Goal: Task Accomplishment & Management: Use online tool/utility

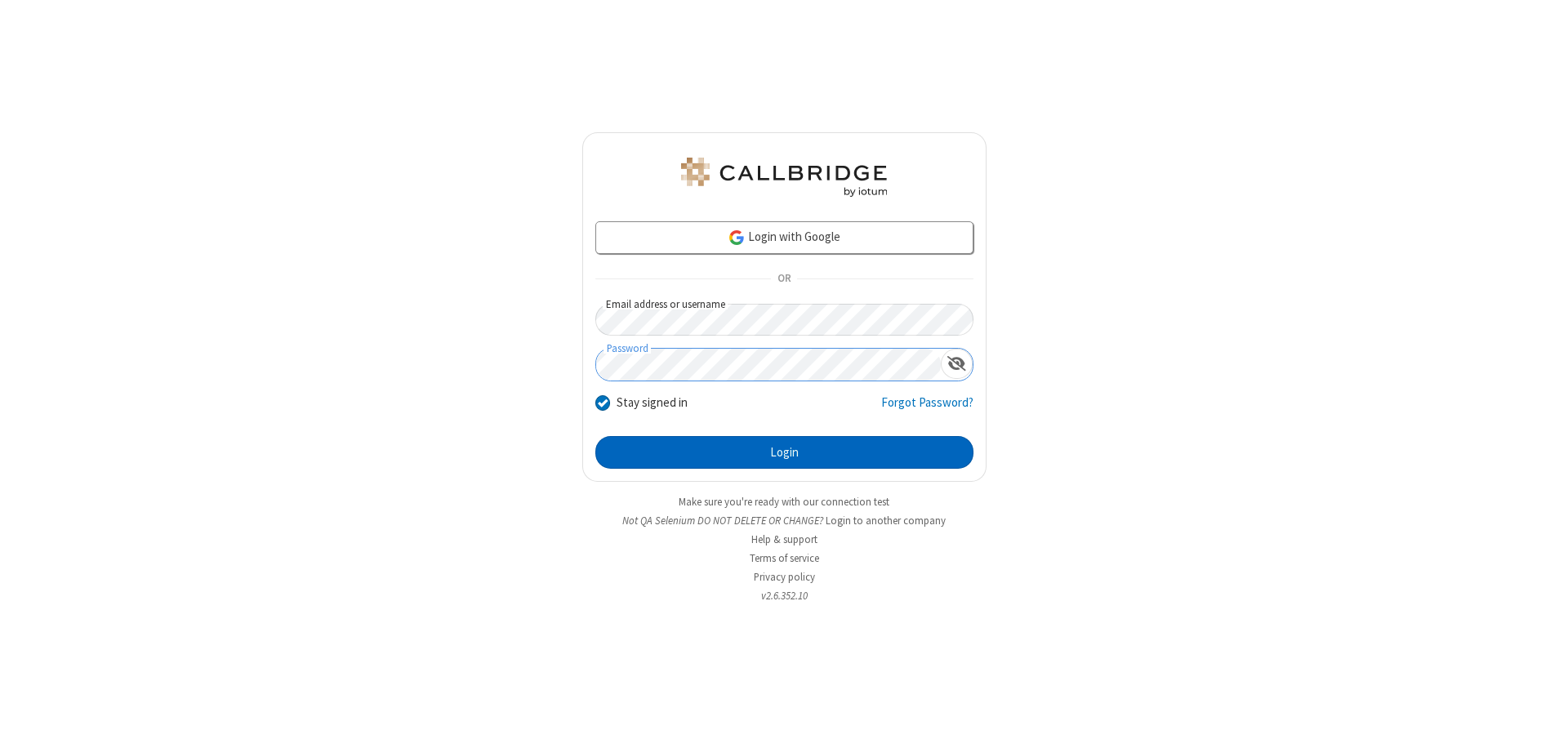
click at [784, 452] on button "Login" at bounding box center [784, 452] width 378 height 32
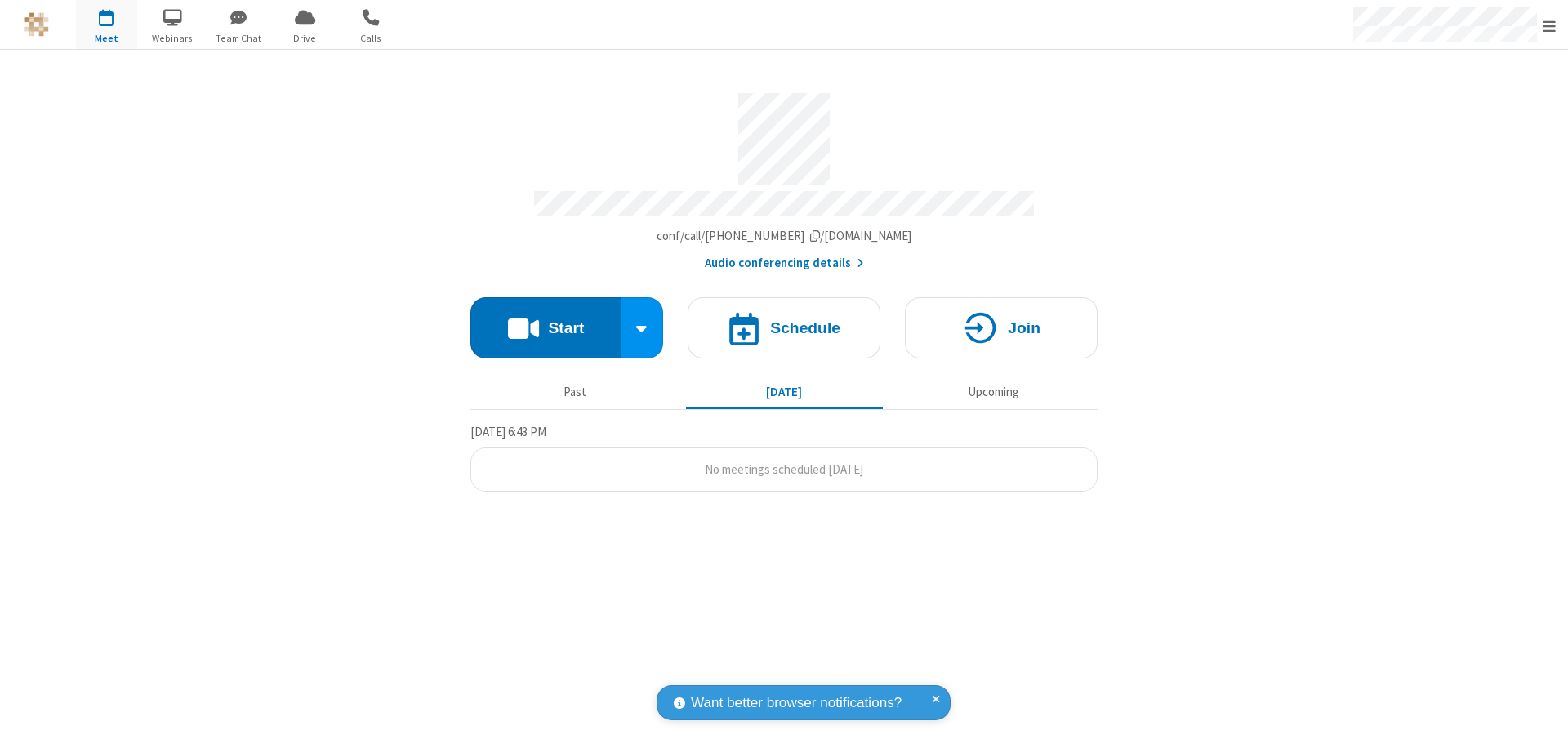
click at [545, 320] on button "Start" at bounding box center [546, 327] width 151 height 61
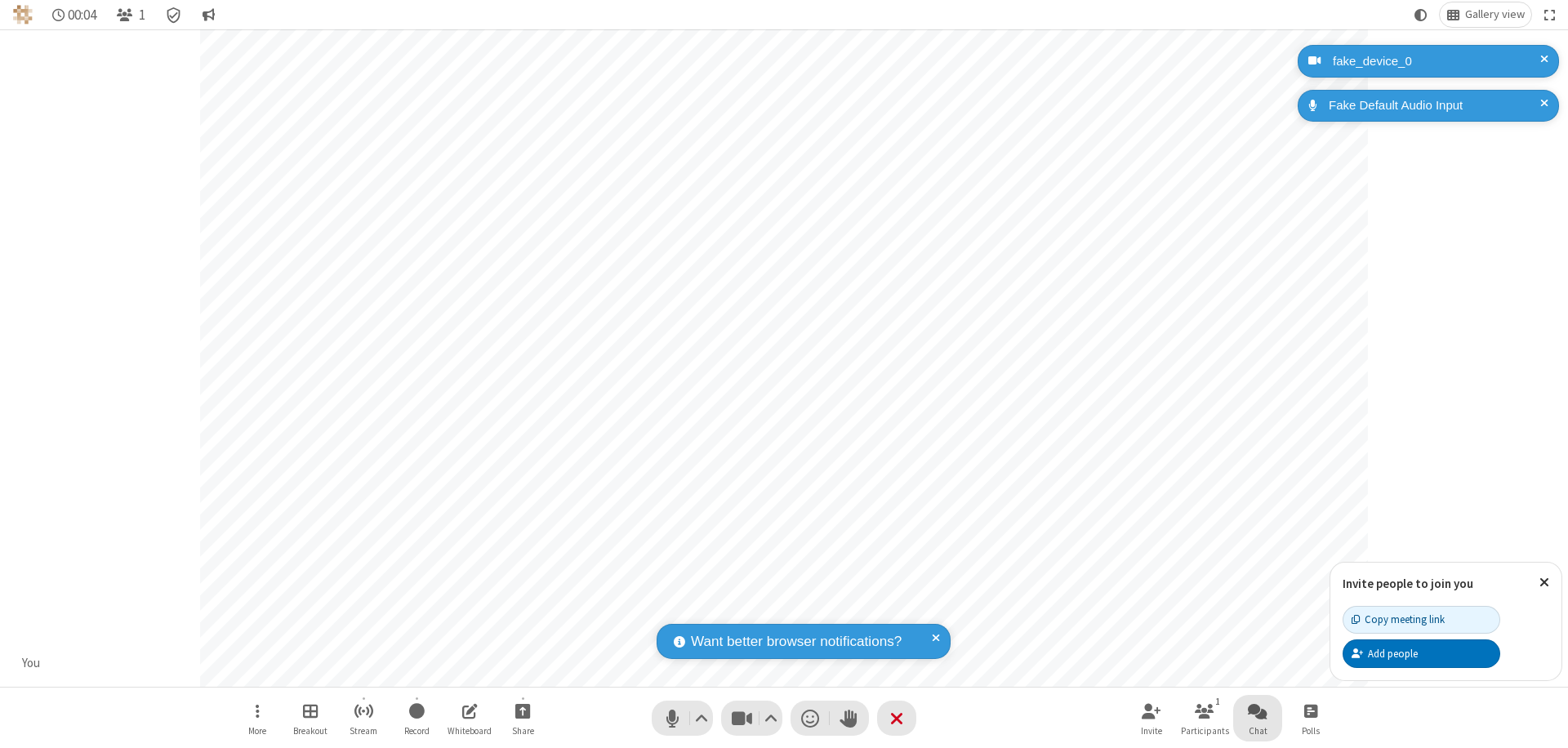
click at [1257, 710] on span "Open chat" at bounding box center [1257, 711] width 19 height 20
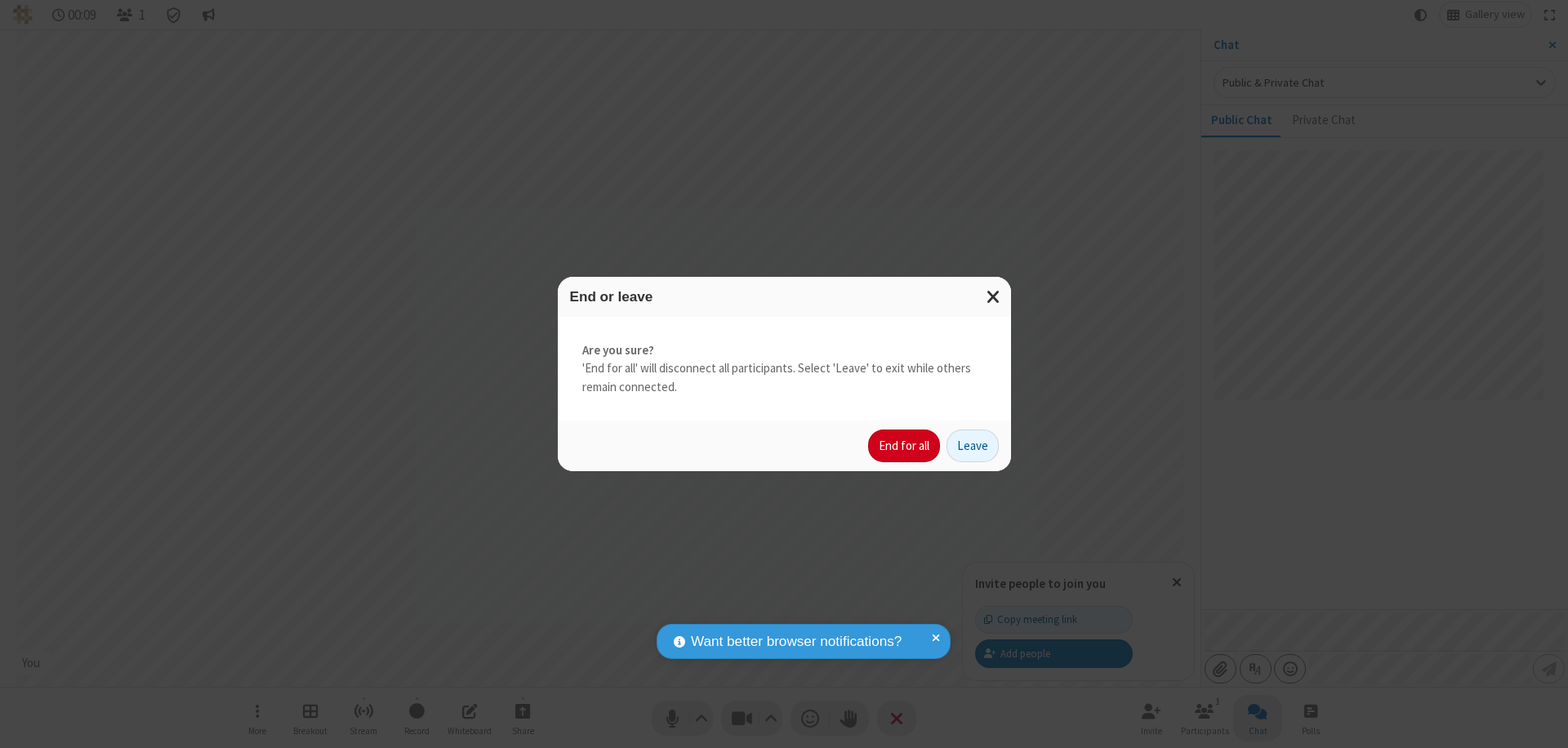
click at [905, 445] on button "End for all" at bounding box center [904, 445] width 72 height 32
